Goal: Task Accomplishment & Management: Manage account settings

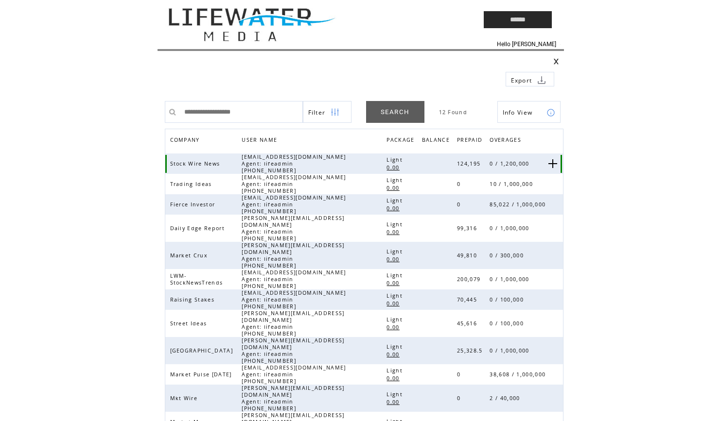
click at [551, 162] on link at bounding box center [552, 163] width 9 height 9
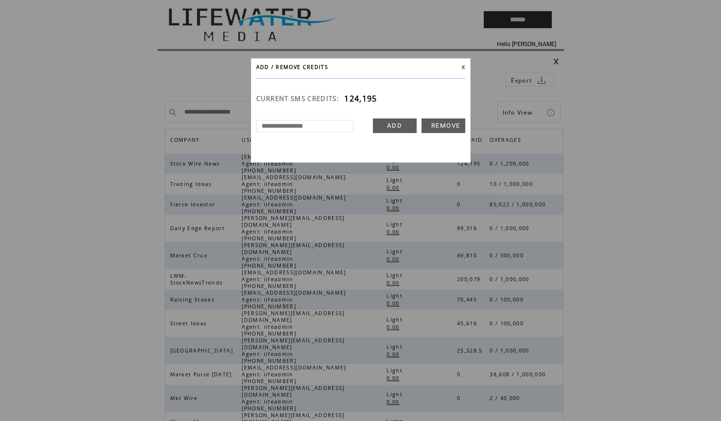
click at [325, 127] on input "text" at bounding box center [304, 126] width 97 height 12
type input "******"
click at [394, 124] on link "ADD" at bounding box center [395, 126] width 44 height 15
click at [462, 65] on link at bounding box center [463, 67] width 4 height 4
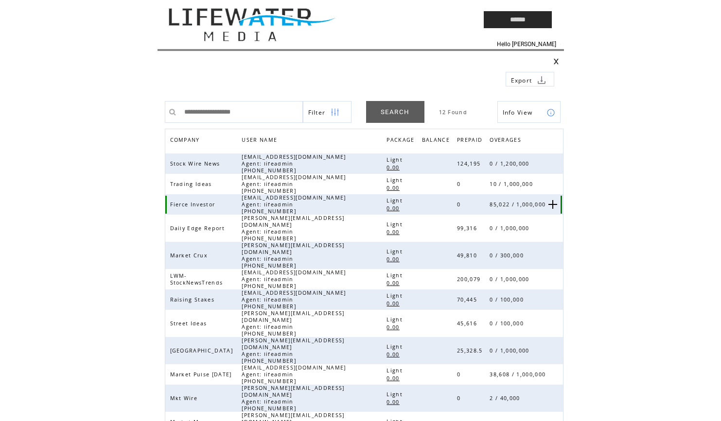
click at [552, 204] on link at bounding box center [552, 204] width 9 height 9
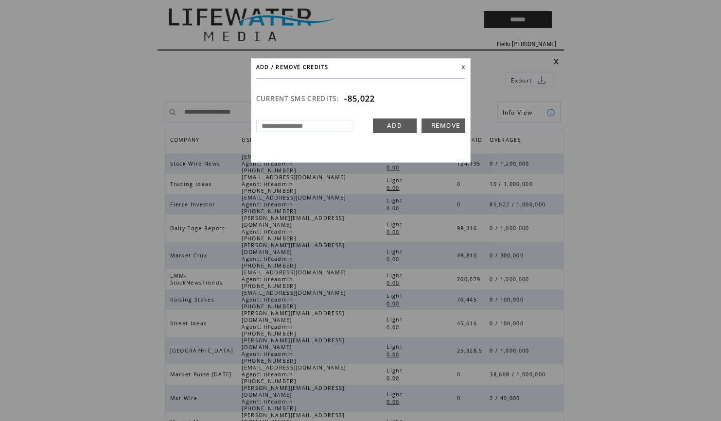
click at [328, 126] on input "text" at bounding box center [304, 126] width 97 height 12
type input "******"
click at [397, 123] on link "ADD" at bounding box center [395, 126] width 44 height 15
click at [368, 96] on span "-85,022" at bounding box center [359, 98] width 31 height 11
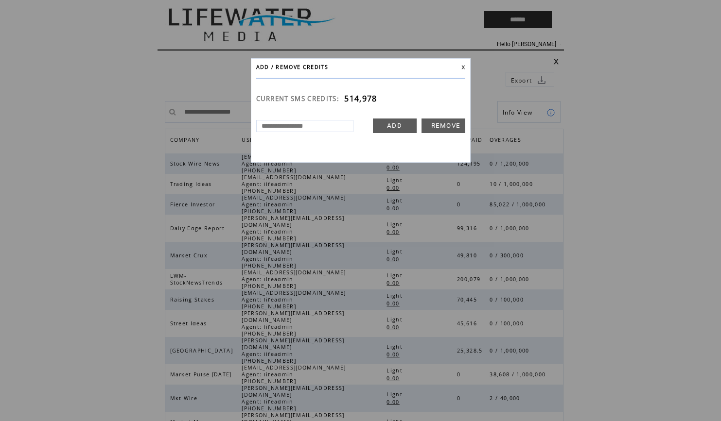
click at [461, 66] on link at bounding box center [463, 67] width 4 height 4
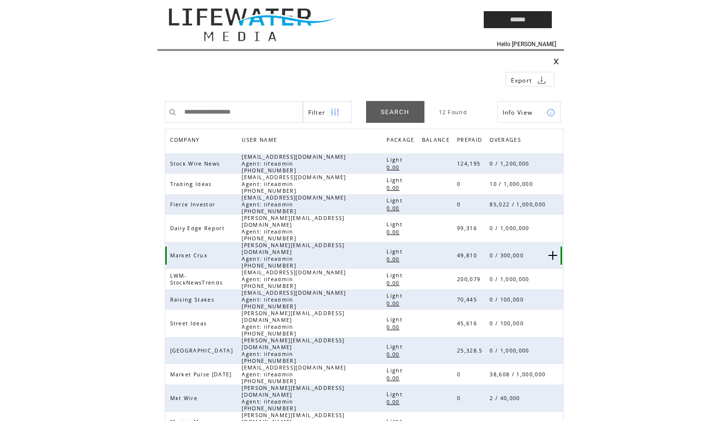
click at [551, 251] on link at bounding box center [552, 255] width 9 height 9
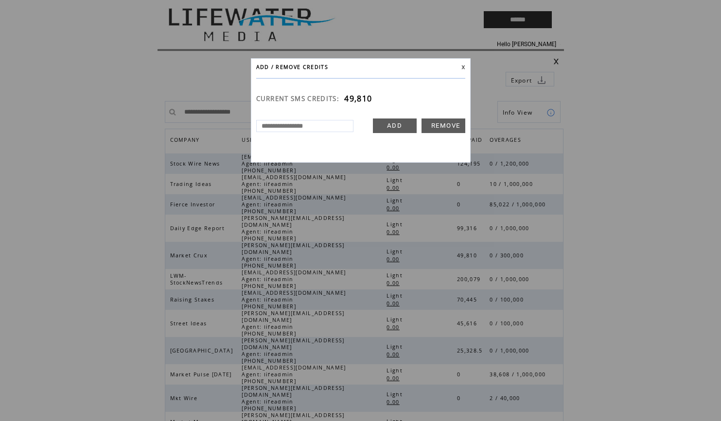
click at [327, 126] on input "text" at bounding box center [304, 126] width 97 height 12
type input "******"
click at [405, 124] on link "ADD" at bounding box center [395, 126] width 44 height 15
click at [463, 65] on link at bounding box center [463, 67] width 4 height 4
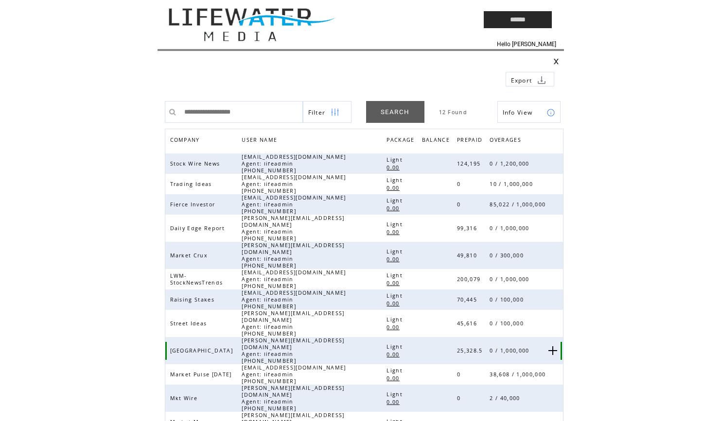
click at [554, 346] on link at bounding box center [552, 350] width 9 height 9
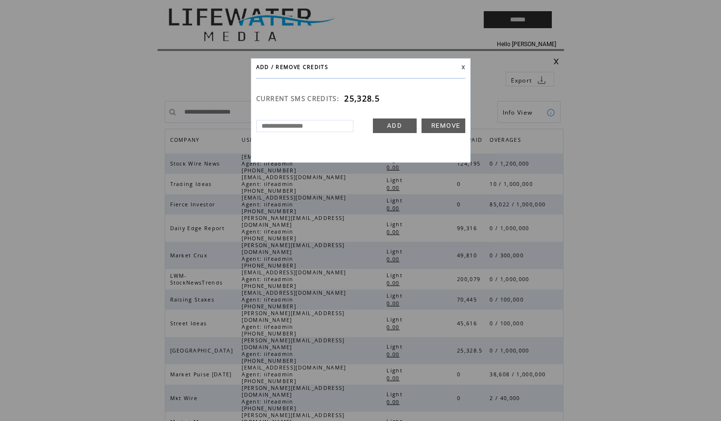
click at [303, 127] on input "text" at bounding box center [304, 126] width 97 height 12
type input "******"
click at [402, 127] on link "ADD" at bounding box center [395, 126] width 44 height 15
click at [463, 68] on link at bounding box center [463, 67] width 4 height 4
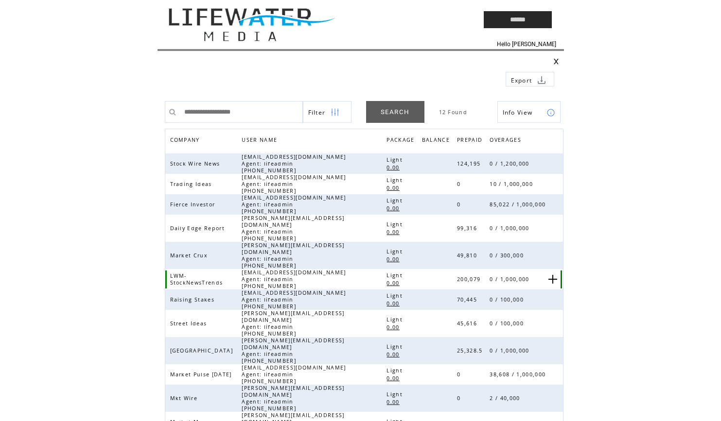
click at [551, 275] on link at bounding box center [552, 279] width 9 height 9
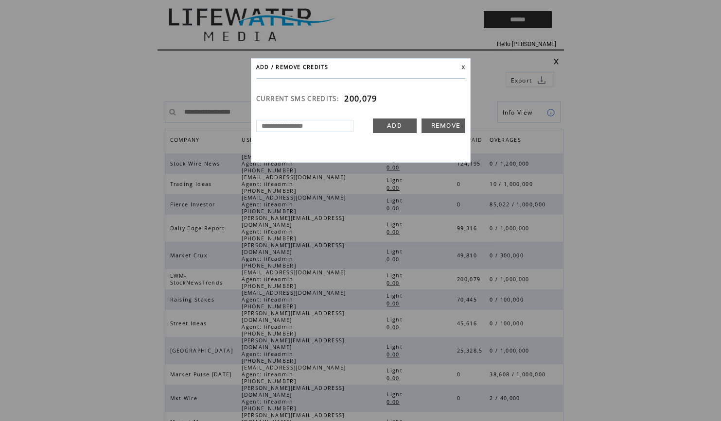
click at [335, 121] on input "text" at bounding box center [304, 126] width 97 height 12
type input "******"
click at [387, 119] on link "ADD" at bounding box center [395, 126] width 44 height 15
click at [462, 67] on link at bounding box center [463, 67] width 4 height 4
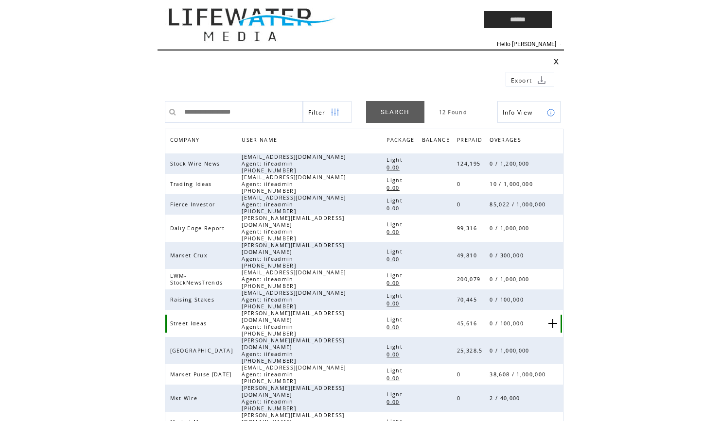
click at [552, 319] on link at bounding box center [552, 323] width 9 height 9
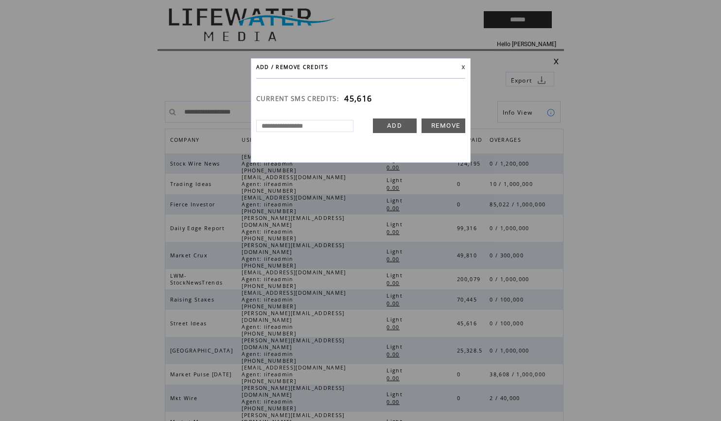
click at [280, 127] on input "text" at bounding box center [304, 126] width 97 height 12
type input "******"
click at [388, 126] on link "ADD" at bounding box center [395, 126] width 44 height 15
click at [462, 64] on td at bounding box center [454, 67] width 21 height 7
click at [462, 68] on link at bounding box center [463, 67] width 4 height 4
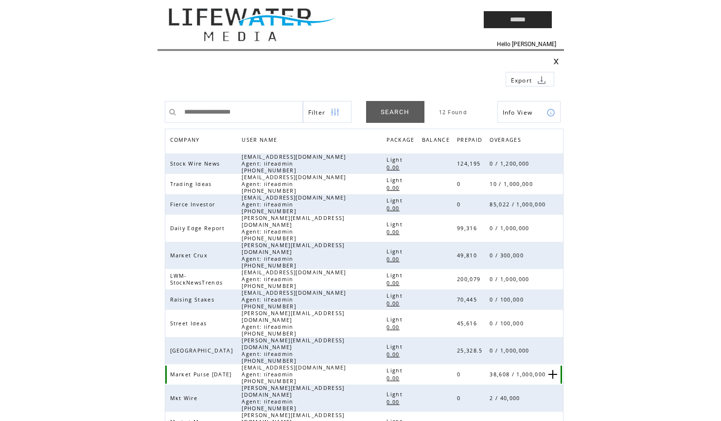
click at [552, 370] on link at bounding box center [552, 374] width 9 height 9
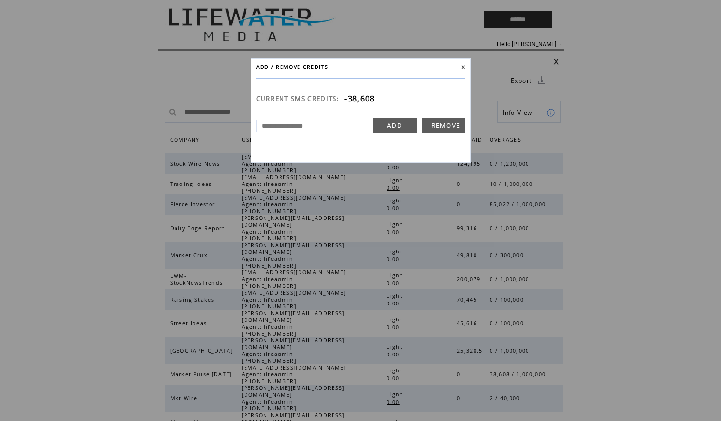
click at [275, 128] on input "text" at bounding box center [304, 126] width 97 height 12
type input "******"
click at [400, 123] on link "ADD" at bounding box center [395, 126] width 44 height 15
click at [462, 67] on link at bounding box center [463, 67] width 4 height 4
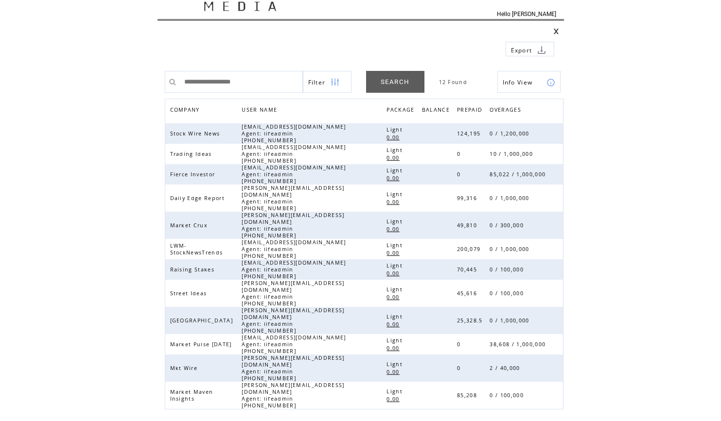
scroll to position [31, 0]
